Goal: Task Accomplishment & Management: Manage account settings

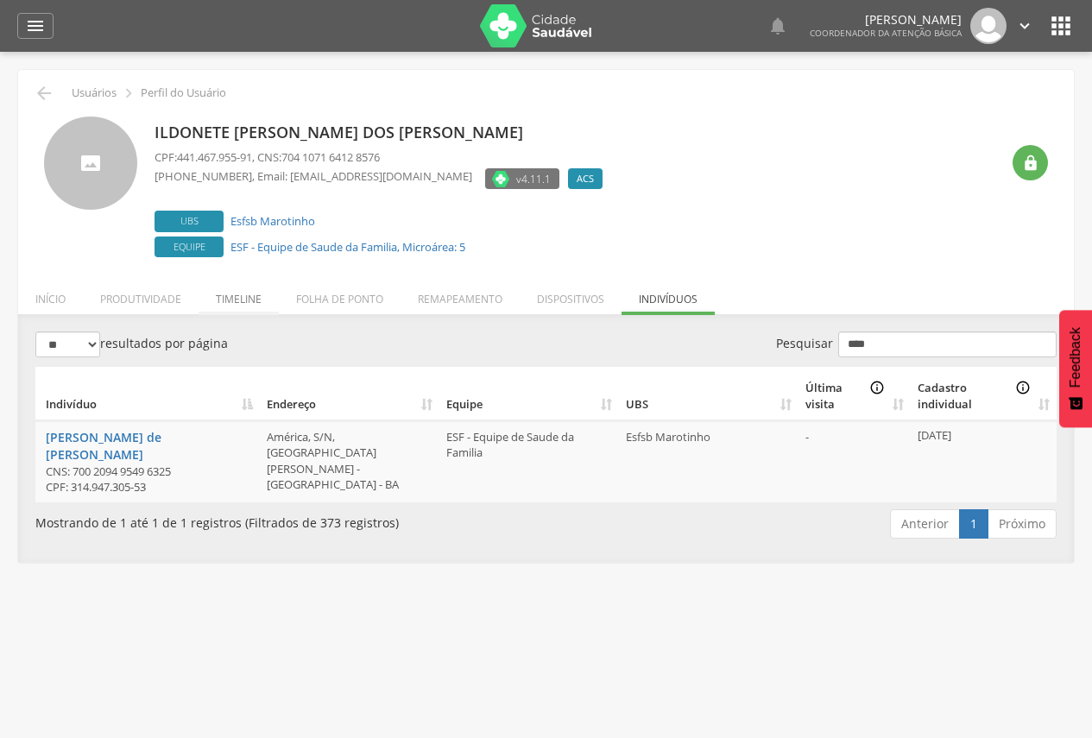
click at [243, 299] on li "Timeline" at bounding box center [239, 295] width 80 height 41
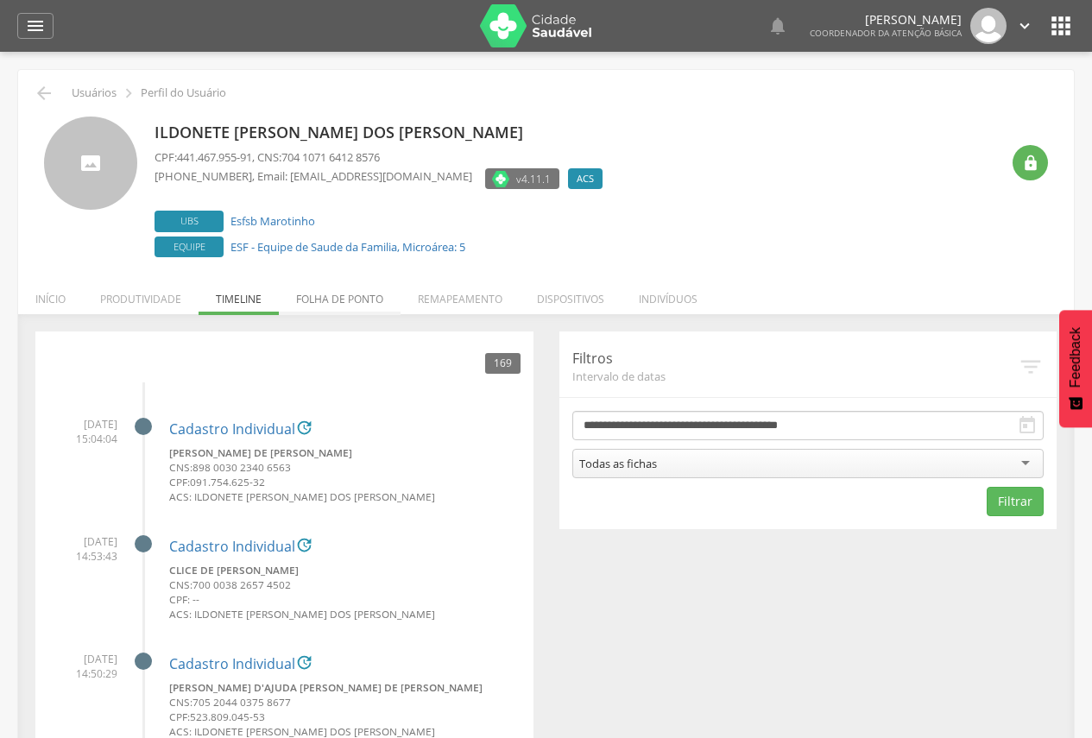
click at [368, 290] on li "Folha de ponto" at bounding box center [340, 295] width 122 height 41
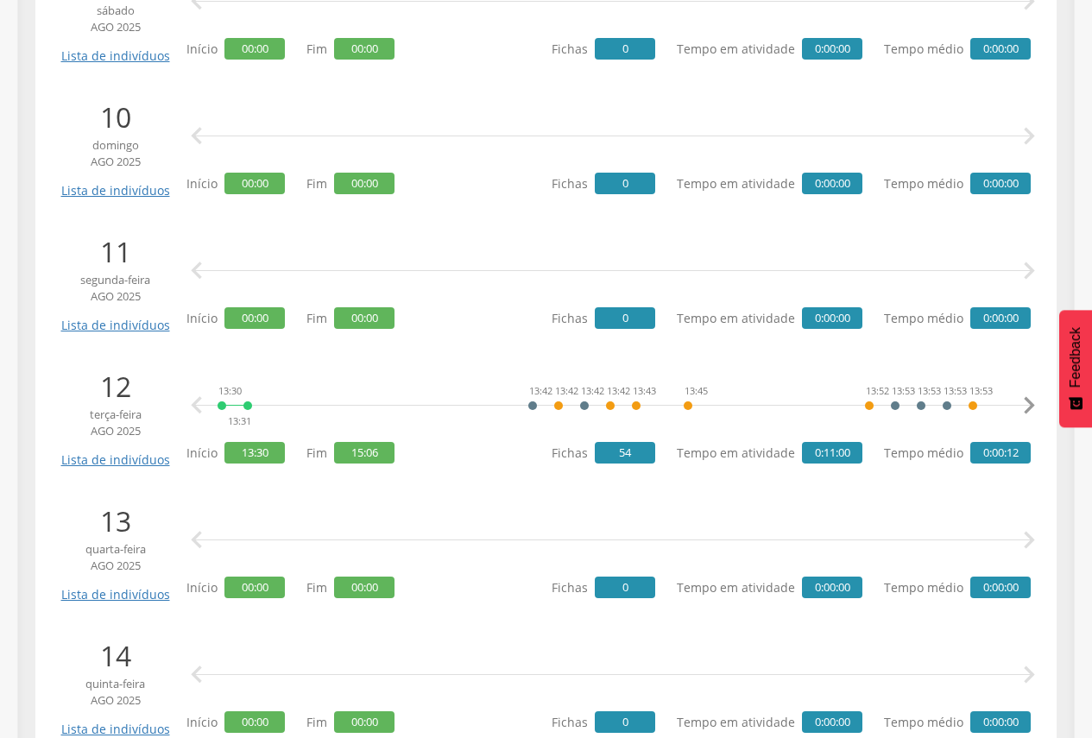
scroll to position [1554, 0]
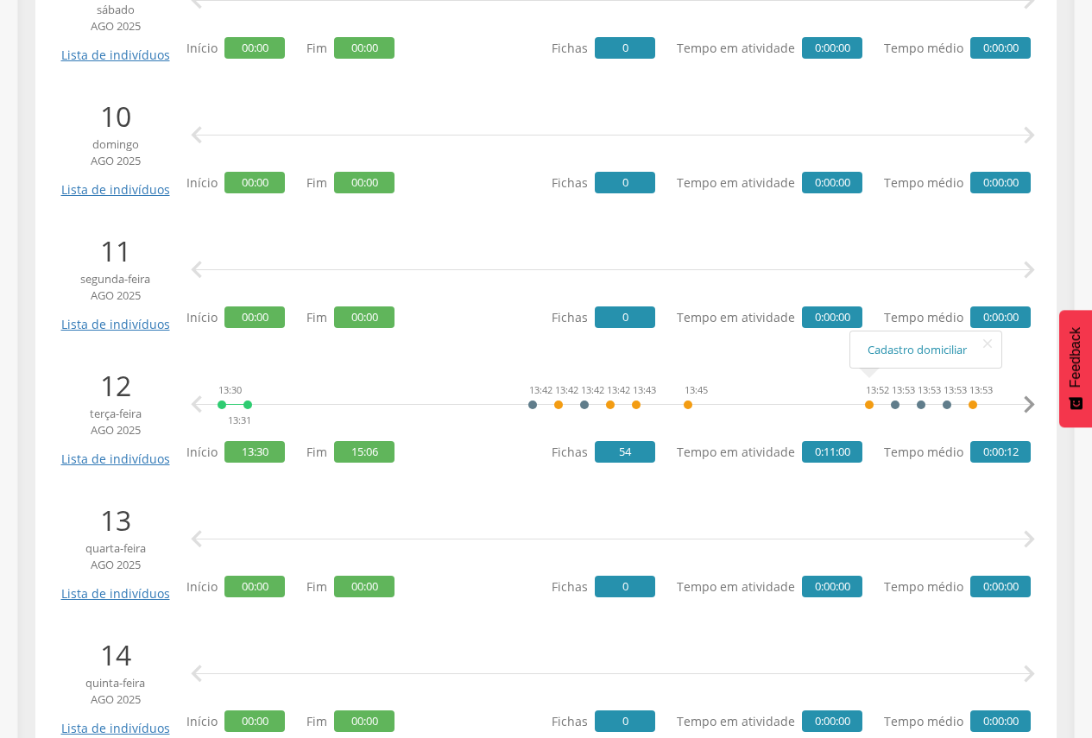
click at [1039, 400] on icon "" at bounding box center [1029, 405] width 35 height 35
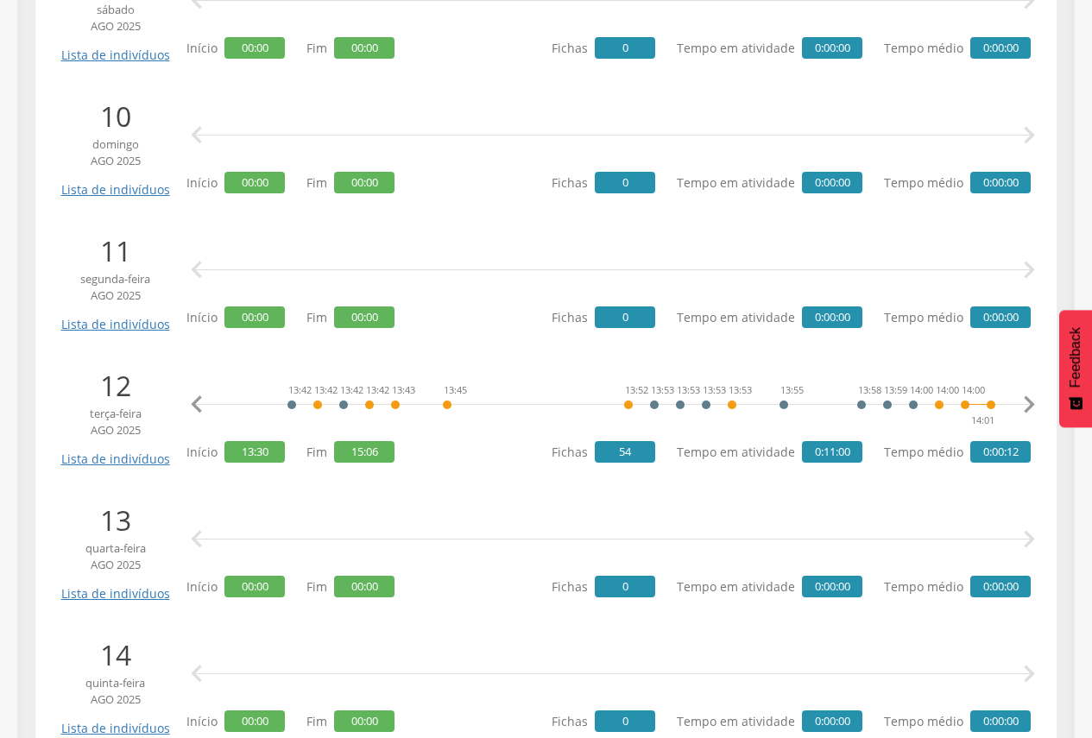
click at [1039, 400] on icon "" at bounding box center [1029, 405] width 35 height 35
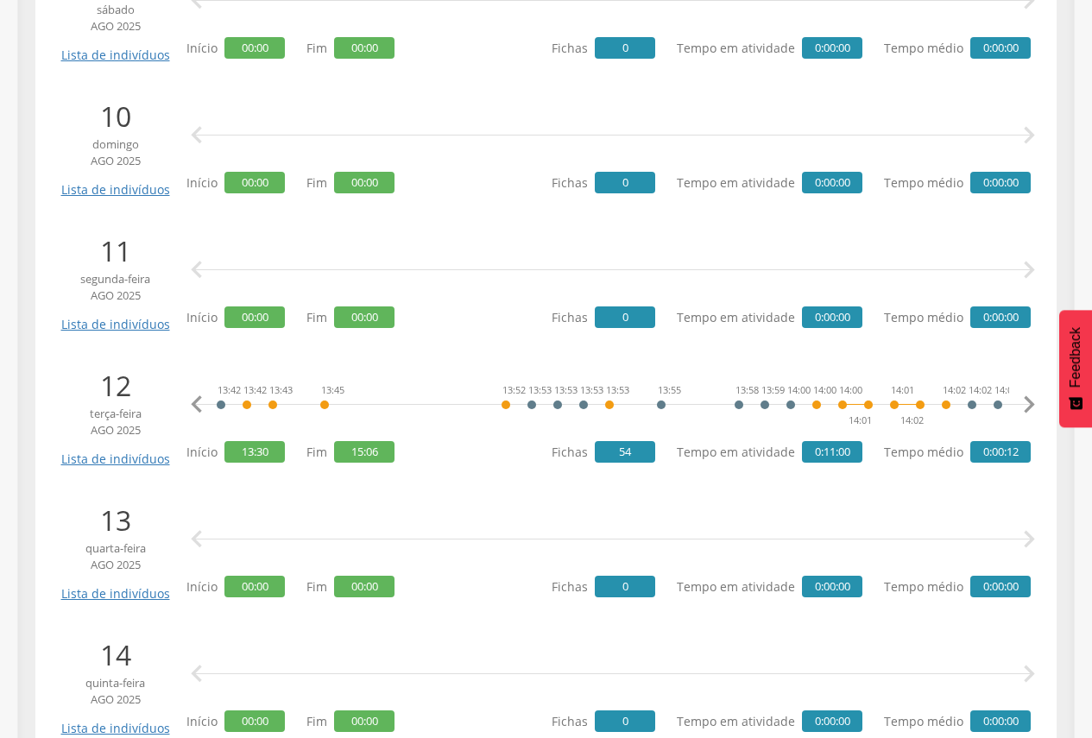
click at [1039, 400] on icon "" at bounding box center [1029, 405] width 35 height 35
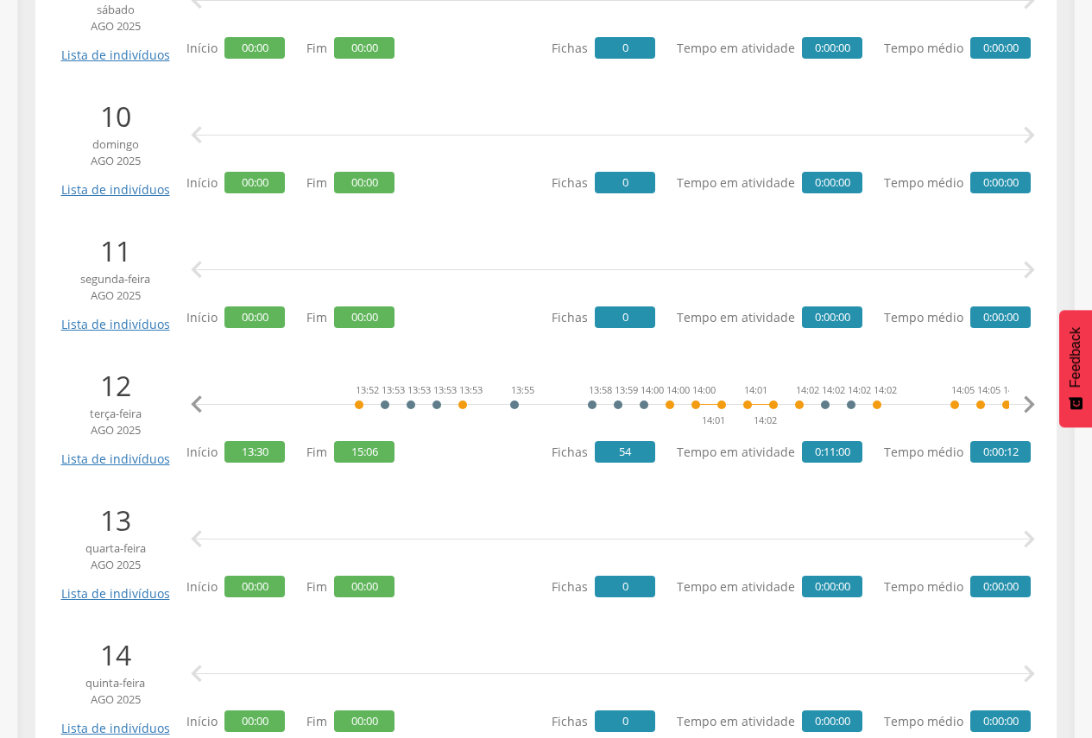
click at [1039, 400] on icon "" at bounding box center [1029, 405] width 35 height 35
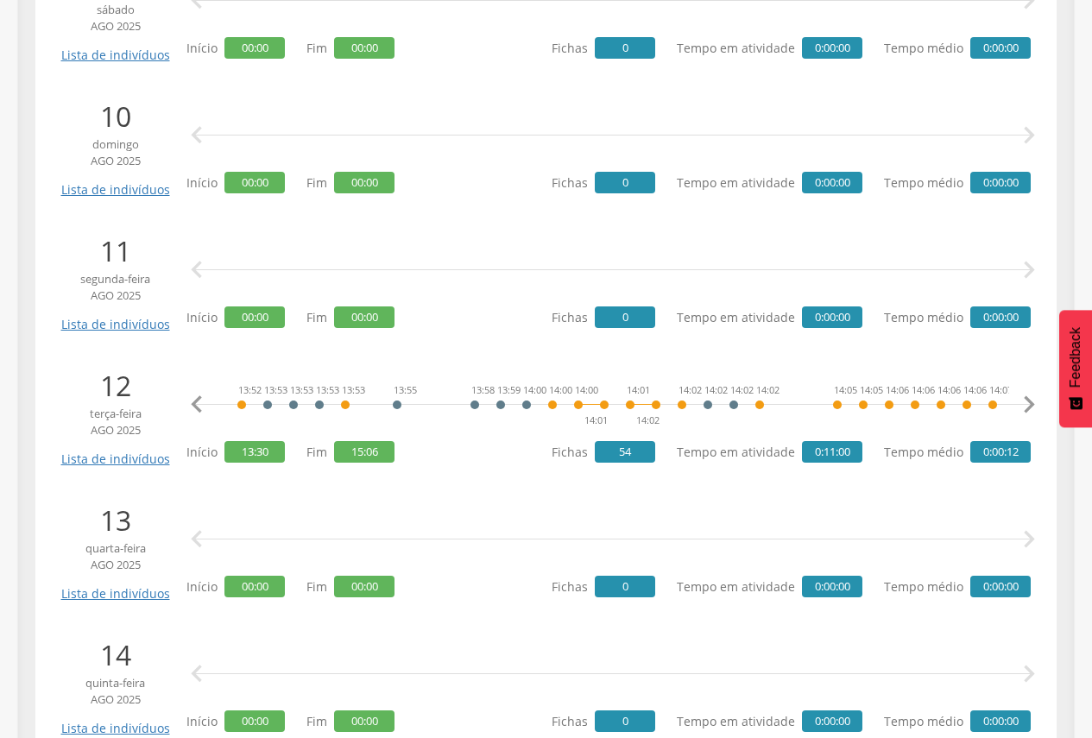
click at [1039, 400] on icon "" at bounding box center [1029, 405] width 35 height 35
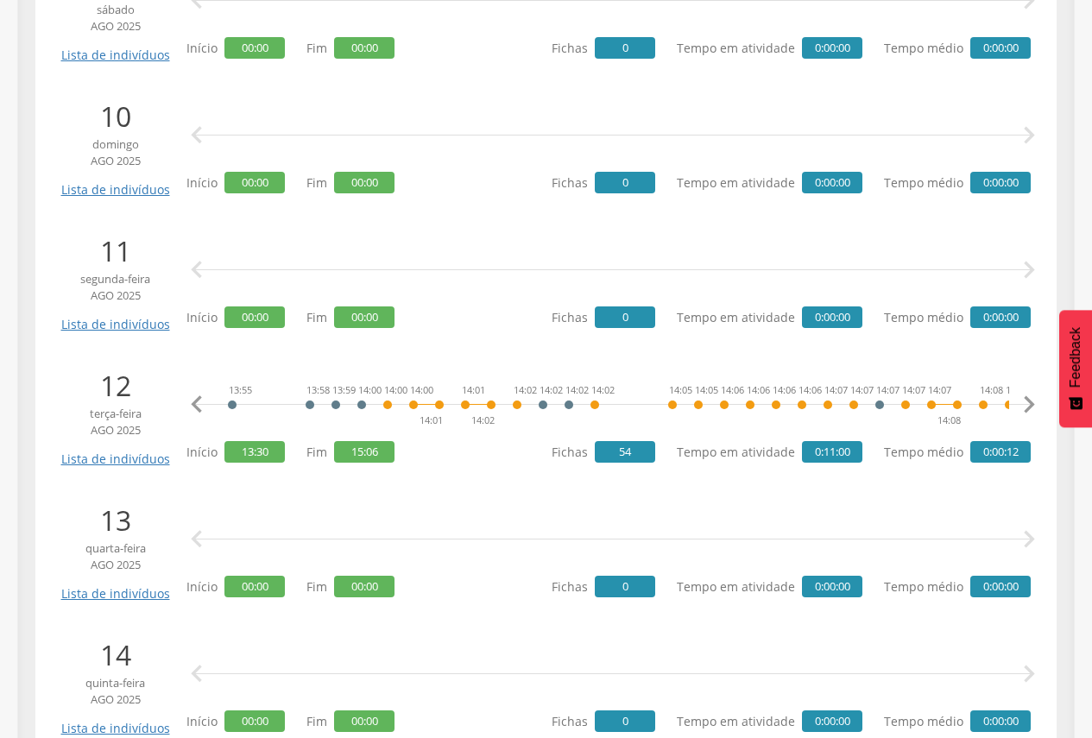
click at [1039, 400] on icon "" at bounding box center [1029, 405] width 35 height 35
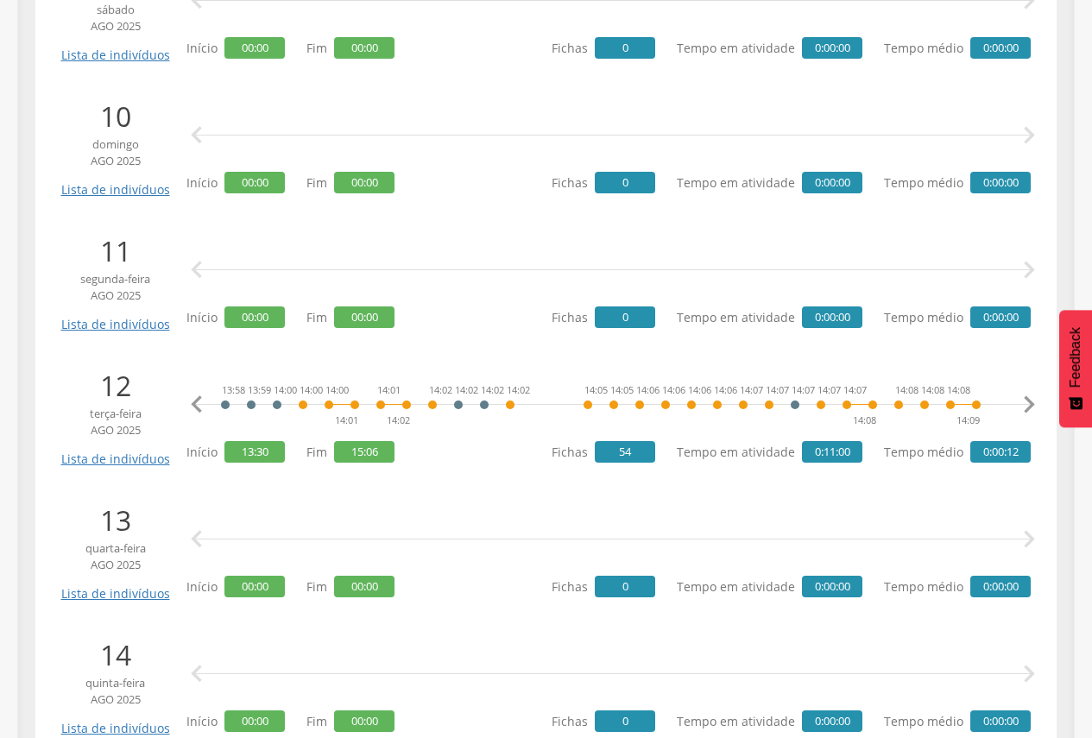
click at [1039, 400] on icon "" at bounding box center [1029, 405] width 35 height 35
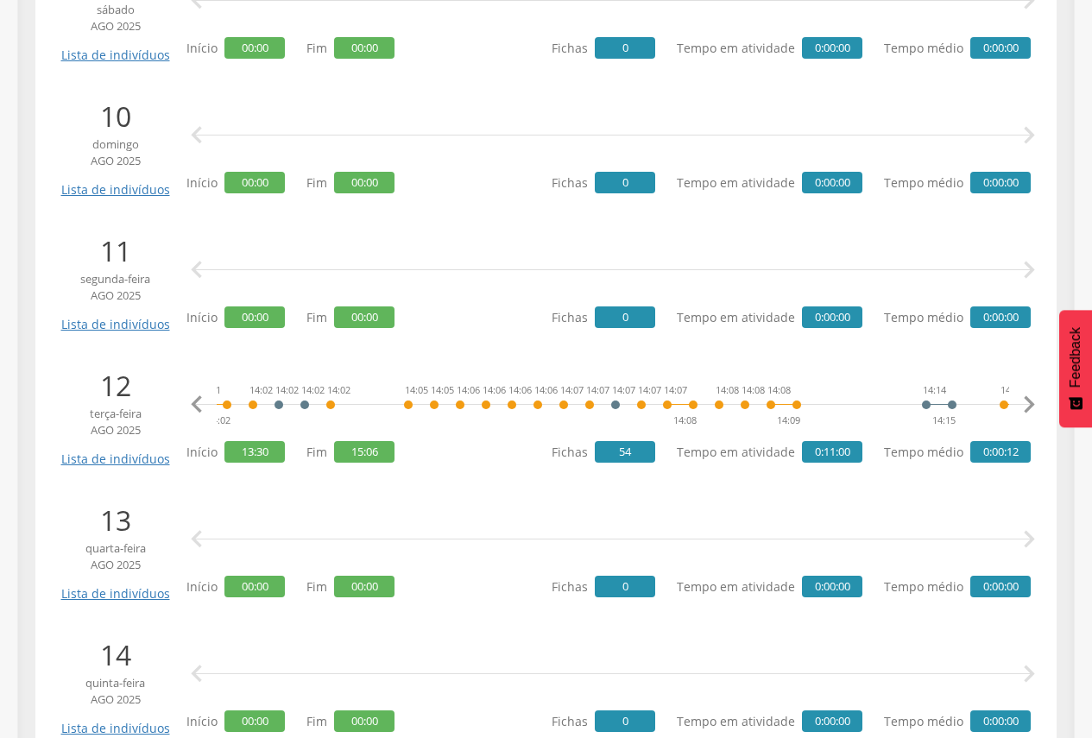
click at [1039, 400] on icon "" at bounding box center [1029, 405] width 35 height 35
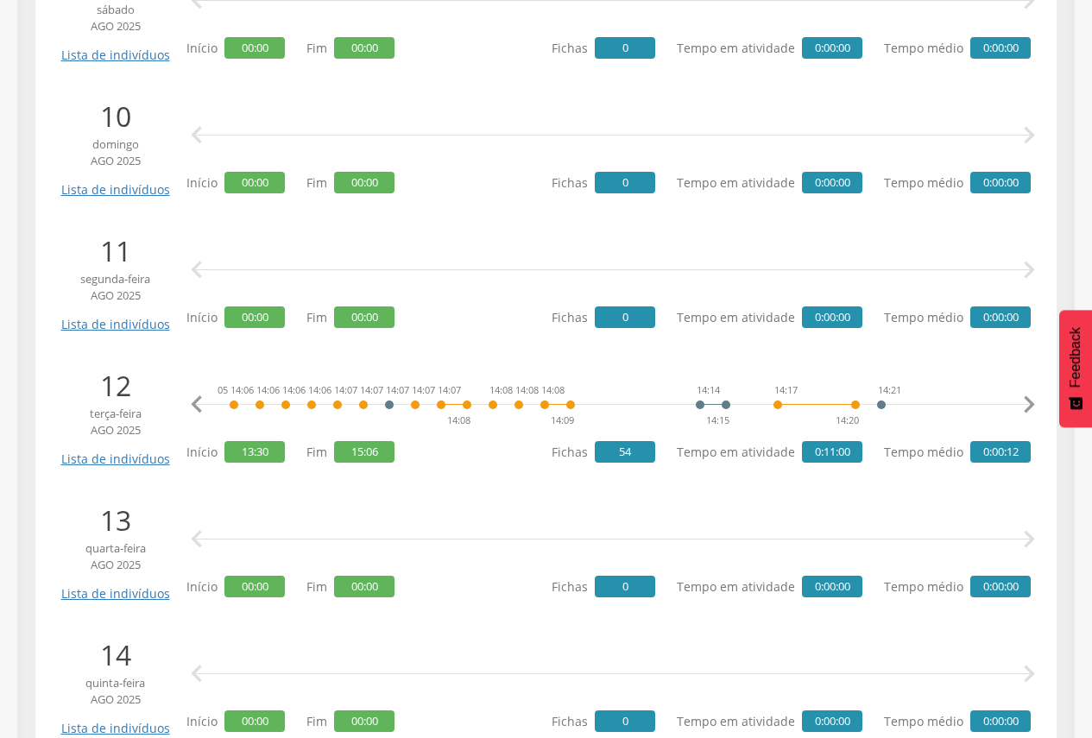
click at [1039, 400] on icon "" at bounding box center [1029, 405] width 35 height 35
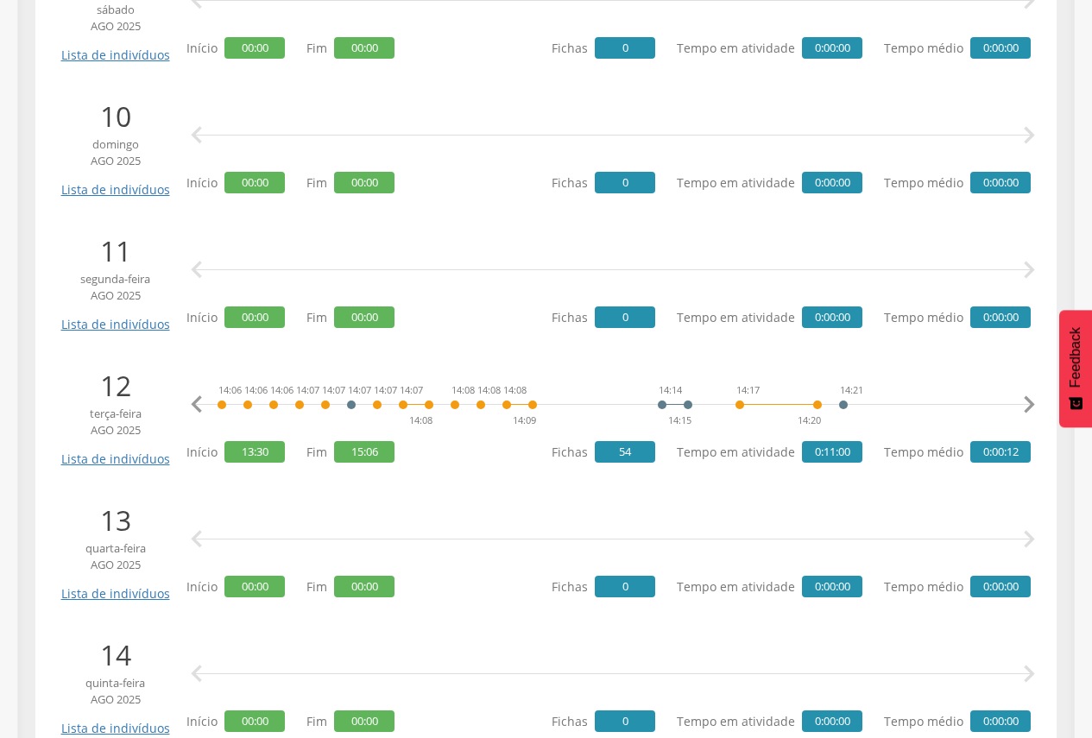
click at [1039, 400] on icon "" at bounding box center [1029, 405] width 35 height 35
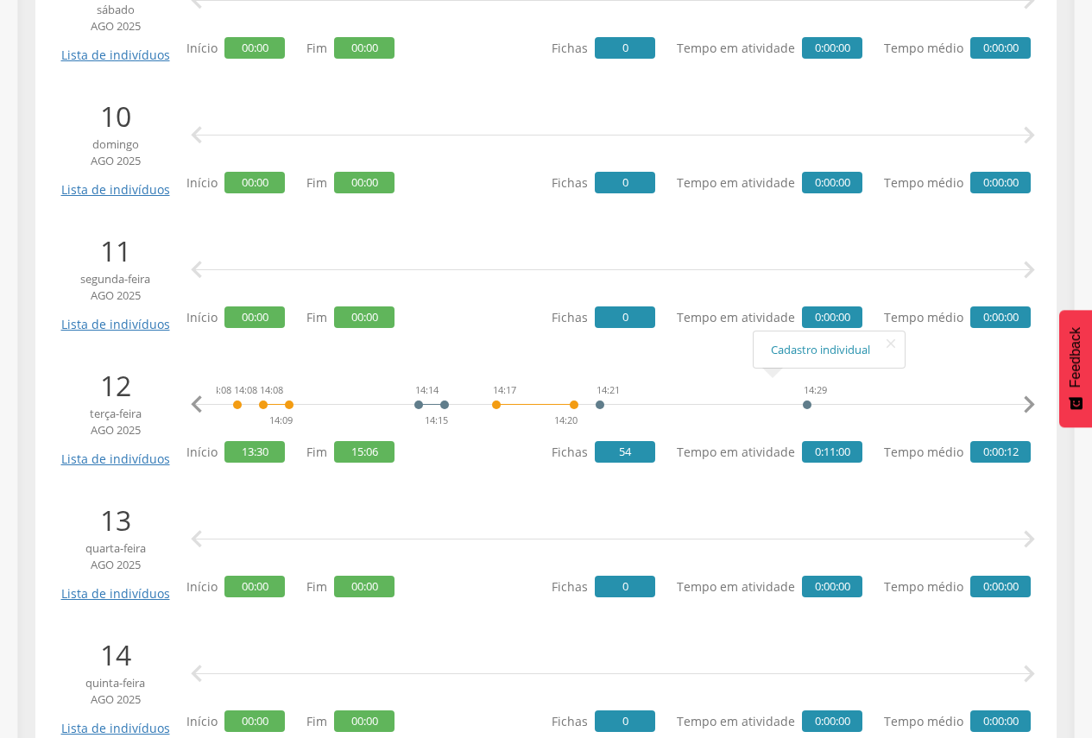
scroll to position [0, 1585]
click at [1034, 400] on icon "" at bounding box center [1029, 405] width 35 height 35
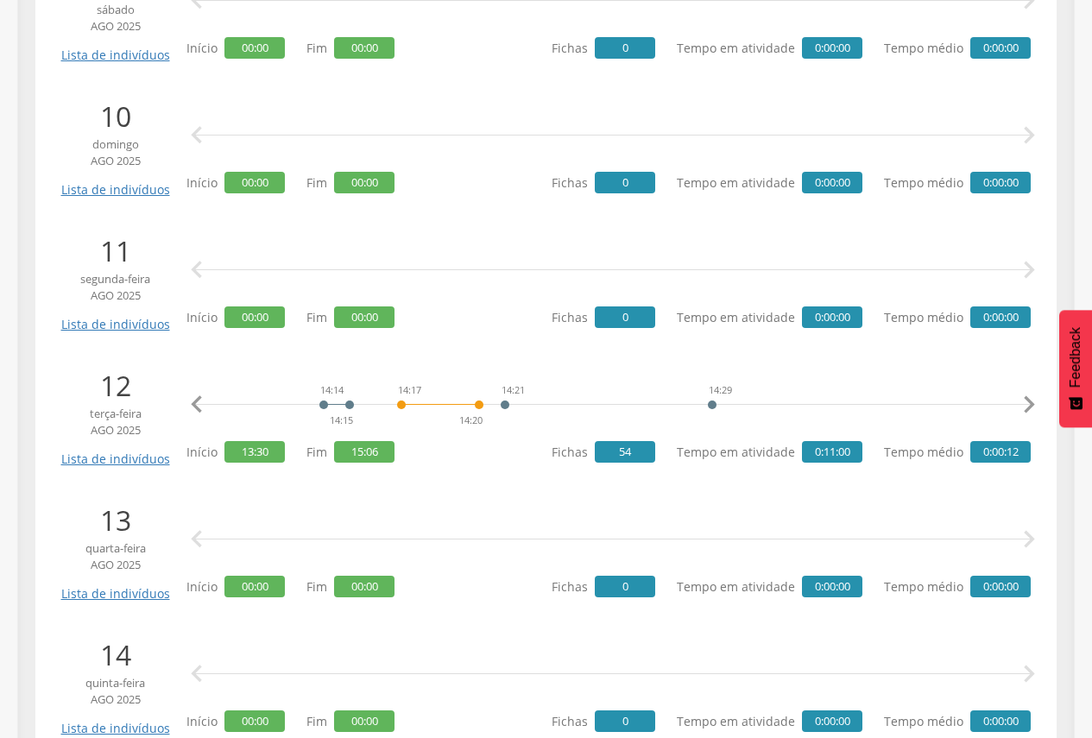
click at [1034, 400] on icon "" at bounding box center [1029, 405] width 35 height 35
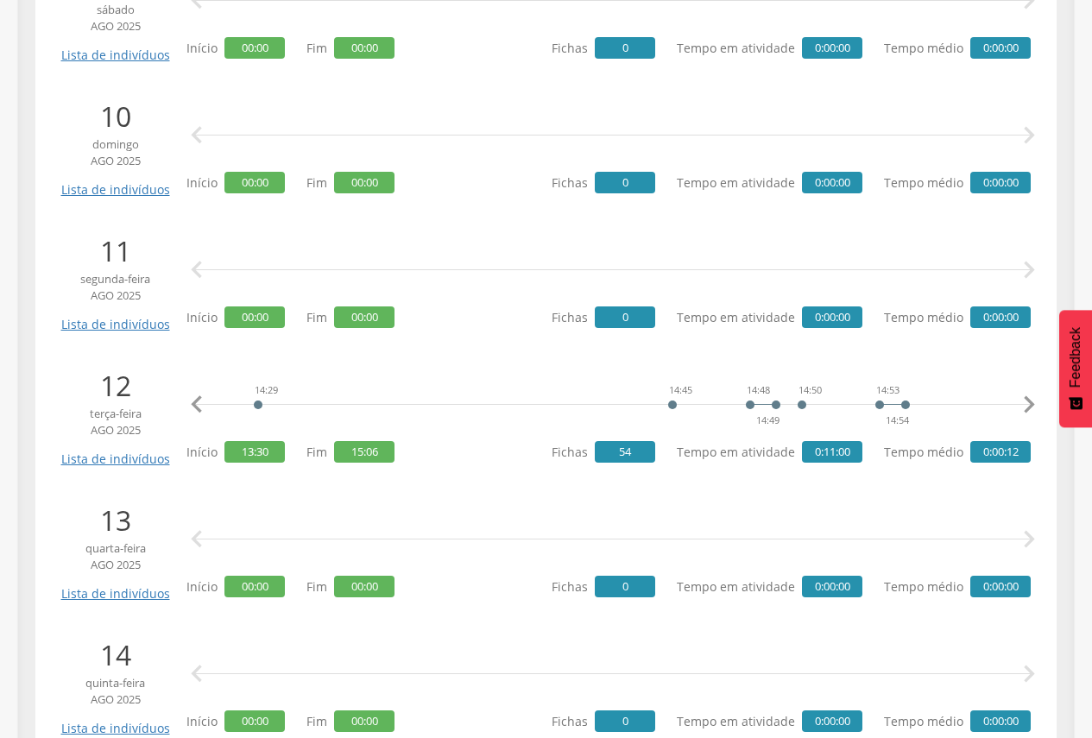
click at [1034, 400] on icon "" at bounding box center [1029, 405] width 35 height 35
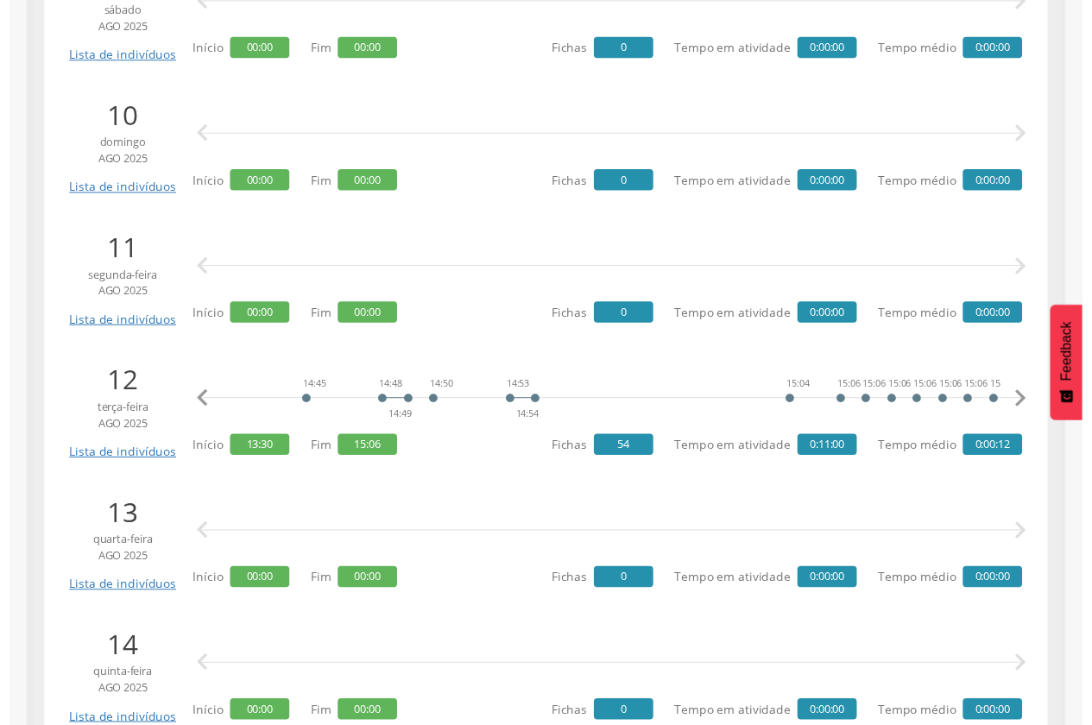
scroll to position [0, 2522]
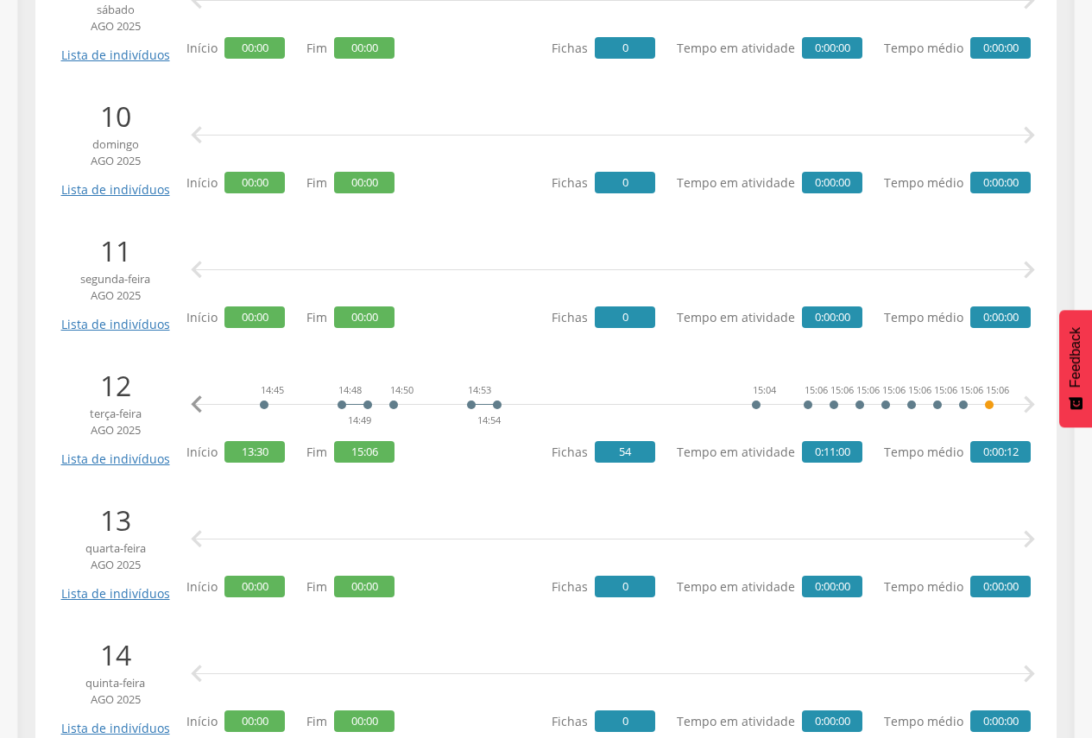
click at [1034, 400] on icon "" at bounding box center [1029, 405] width 35 height 35
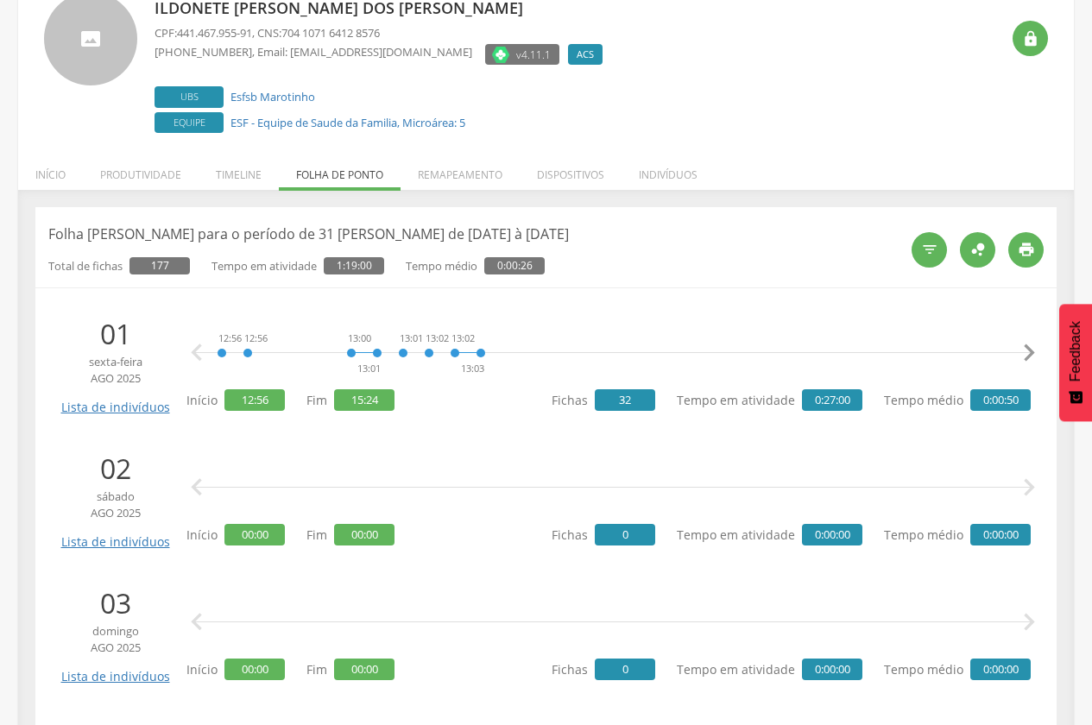
scroll to position [0, 0]
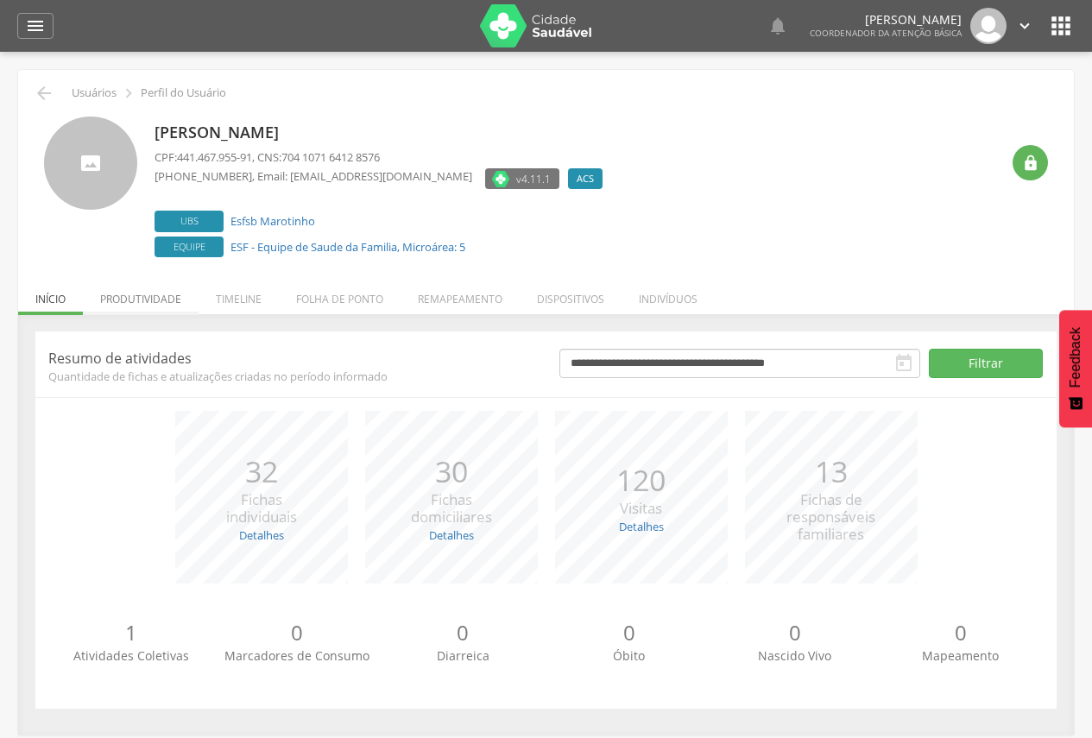
click at [180, 300] on li "Produtividade" at bounding box center [141, 295] width 116 height 41
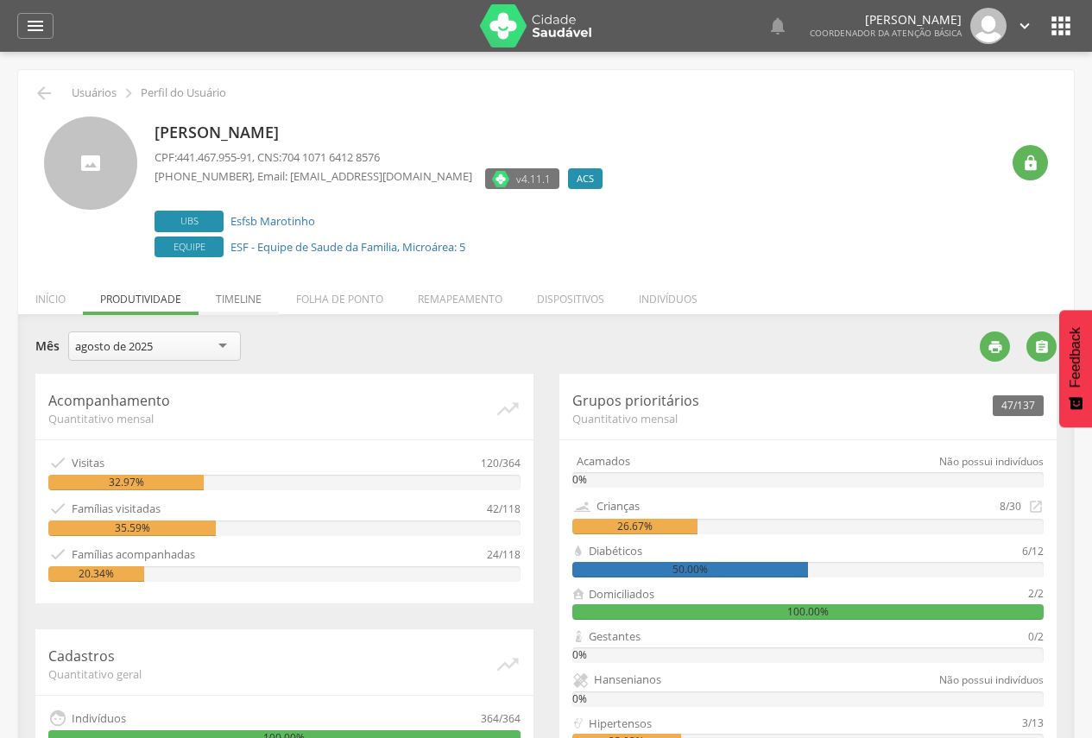
click at [256, 300] on li "Timeline" at bounding box center [239, 295] width 80 height 41
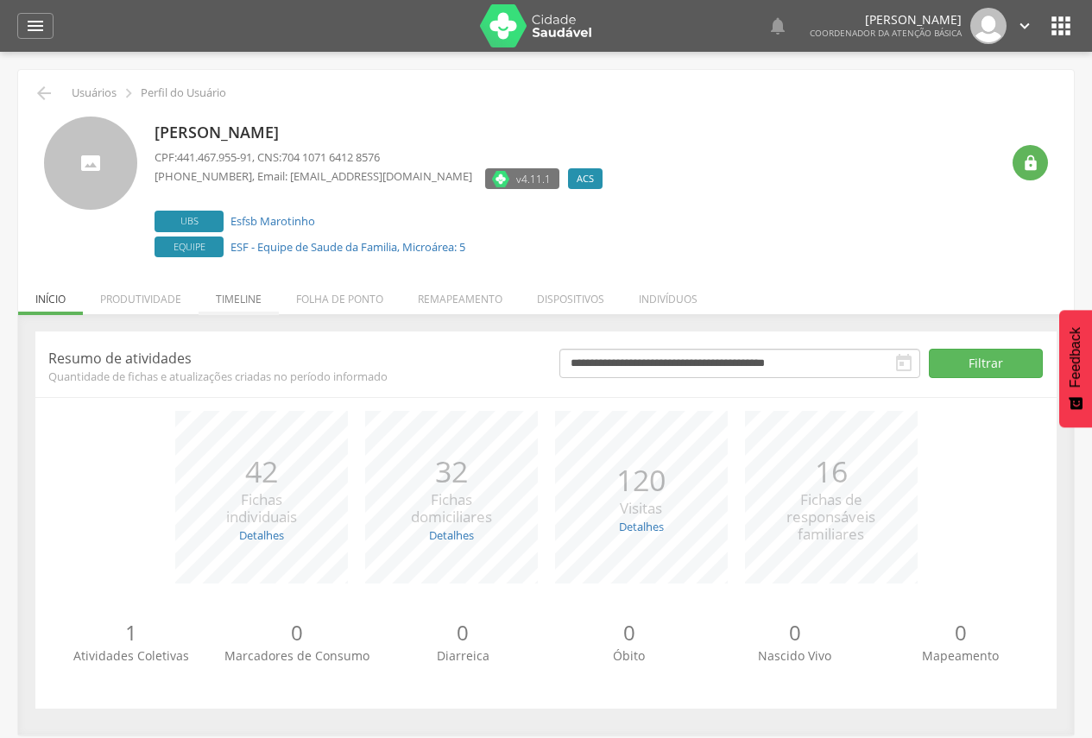
click at [246, 300] on li "Timeline" at bounding box center [239, 295] width 80 height 41
